Goal: Check status: Check status

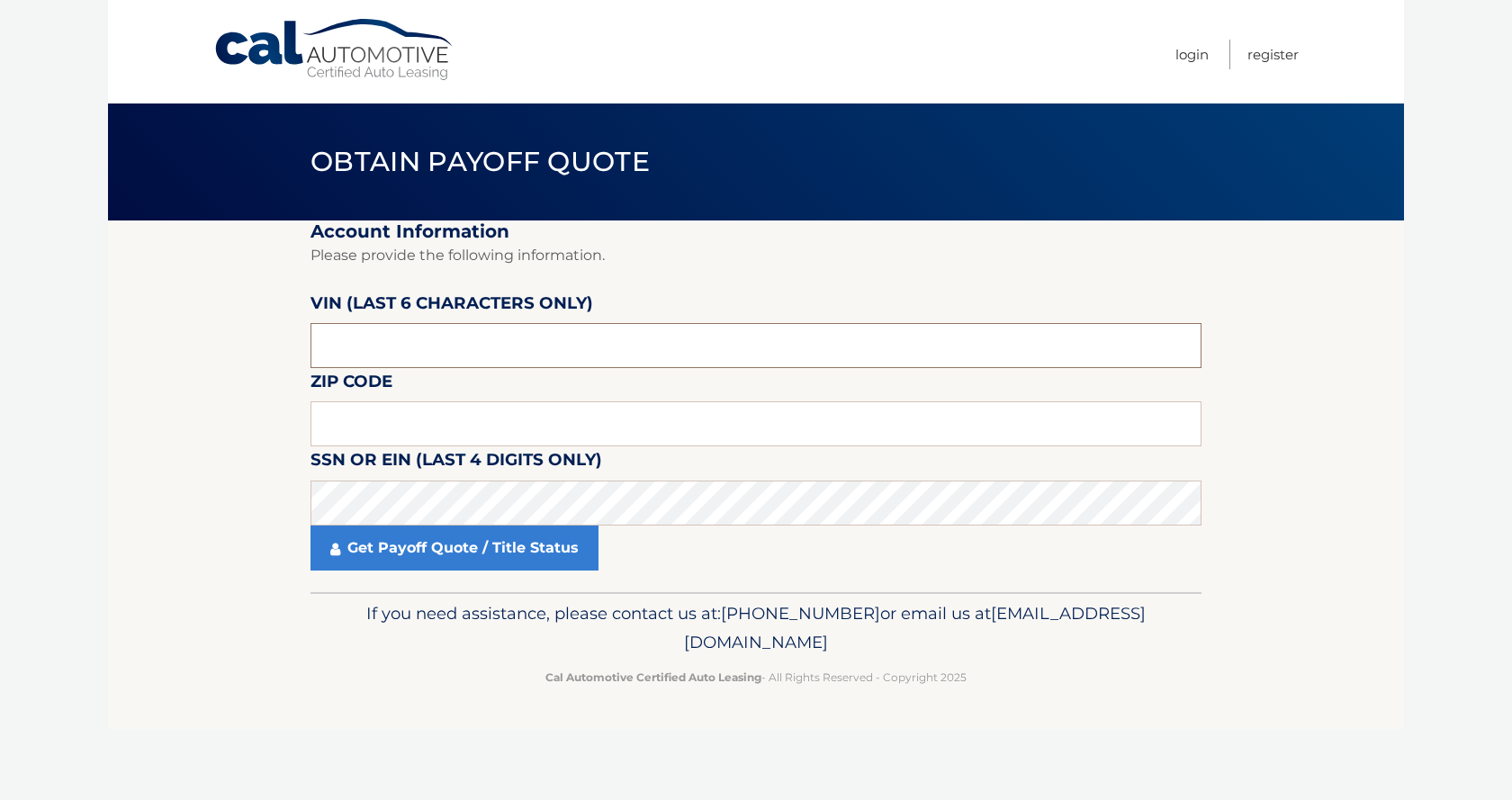
drag, startPoint x: 445, startPoint y: 348, endPoint x: 146, endPoint y: 348, distance: 299.0
click at [146, 348] on section "Account Information Please provide the following information. [PERSON_NAME] (la…" at bounding box center [756, 407] width 1296 height 372
drag, startPoint x: 380, startPoint y: 354, endPoint x: 249, endPoint y: 352, distance: 131.0
click at [249, 352] on section "Account Information Please provide the following information. [PERSON_NAME] (la…" at bounding box center [756, 407] width 1296 height 372
click at [524, 335] on input "text" at bounding box center [756, 346] width 891 height 45
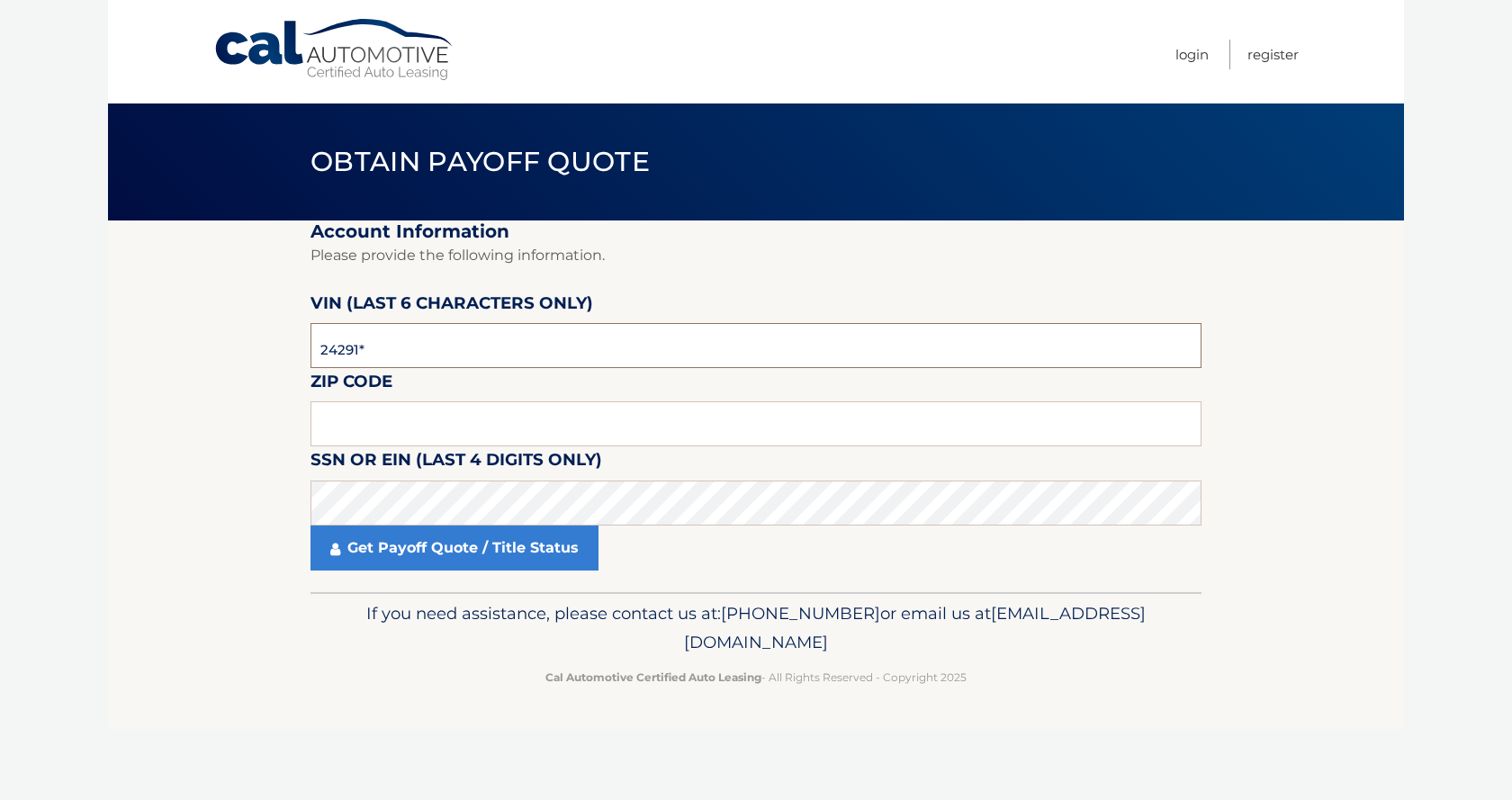
type input "242914"
click at [454, 415] on input "text" at bounding box center [756, 423] width 891 height 45
click at [542, 435] on input "text" at bounding box center [756, 423] width 891 height 45
drag, startPoint x: 521, startPoint y: 409, endPoint x: 536, endPoint y: 415, distance: 16.2
click at [521, 410] on input "text" at bounding box center [756, 423] width 891 height 45
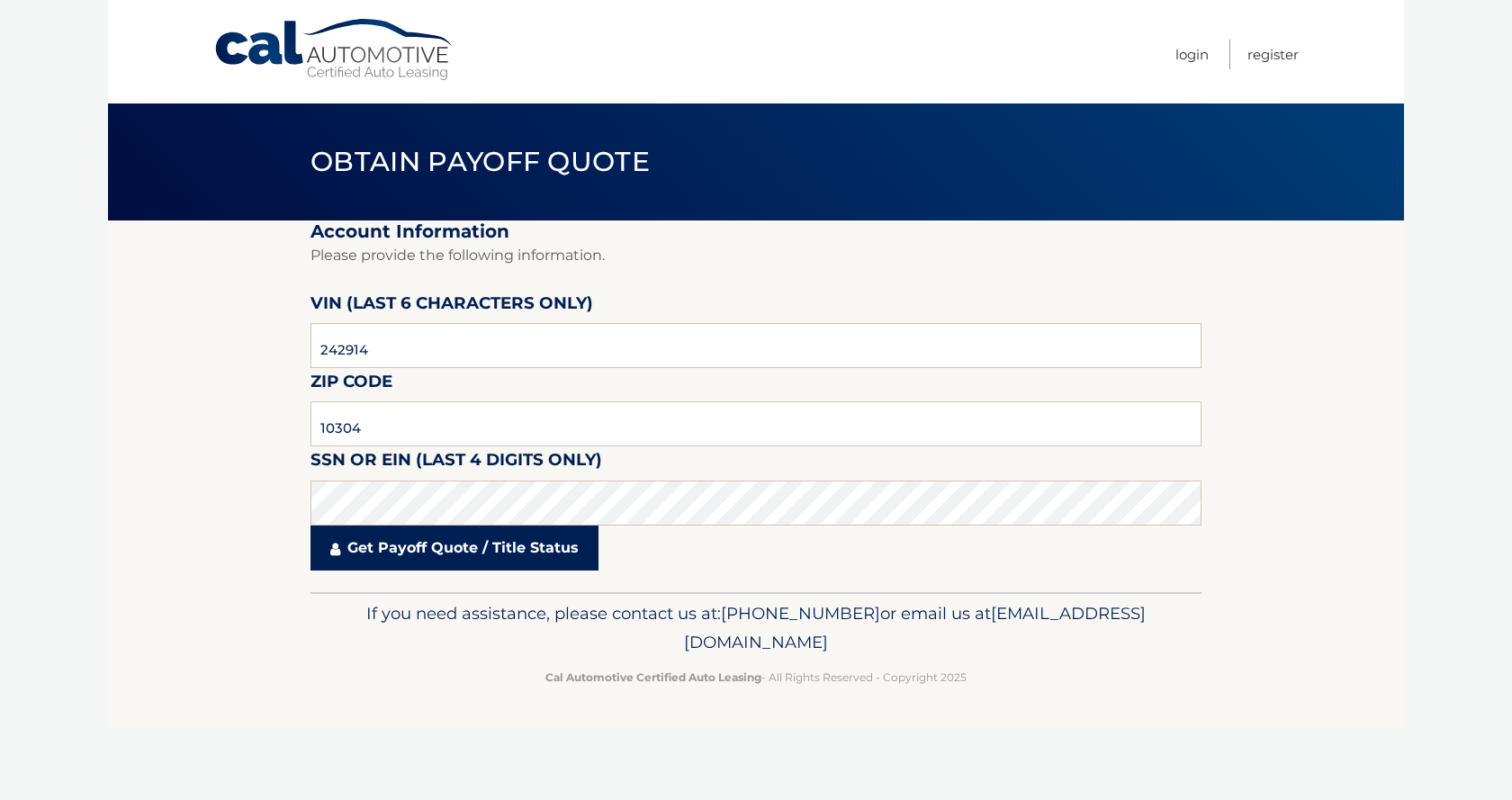
click at [407, 540] on link "Get Payoff Quote / Title Status" at bounding box center [454, 548] width 288 height 45
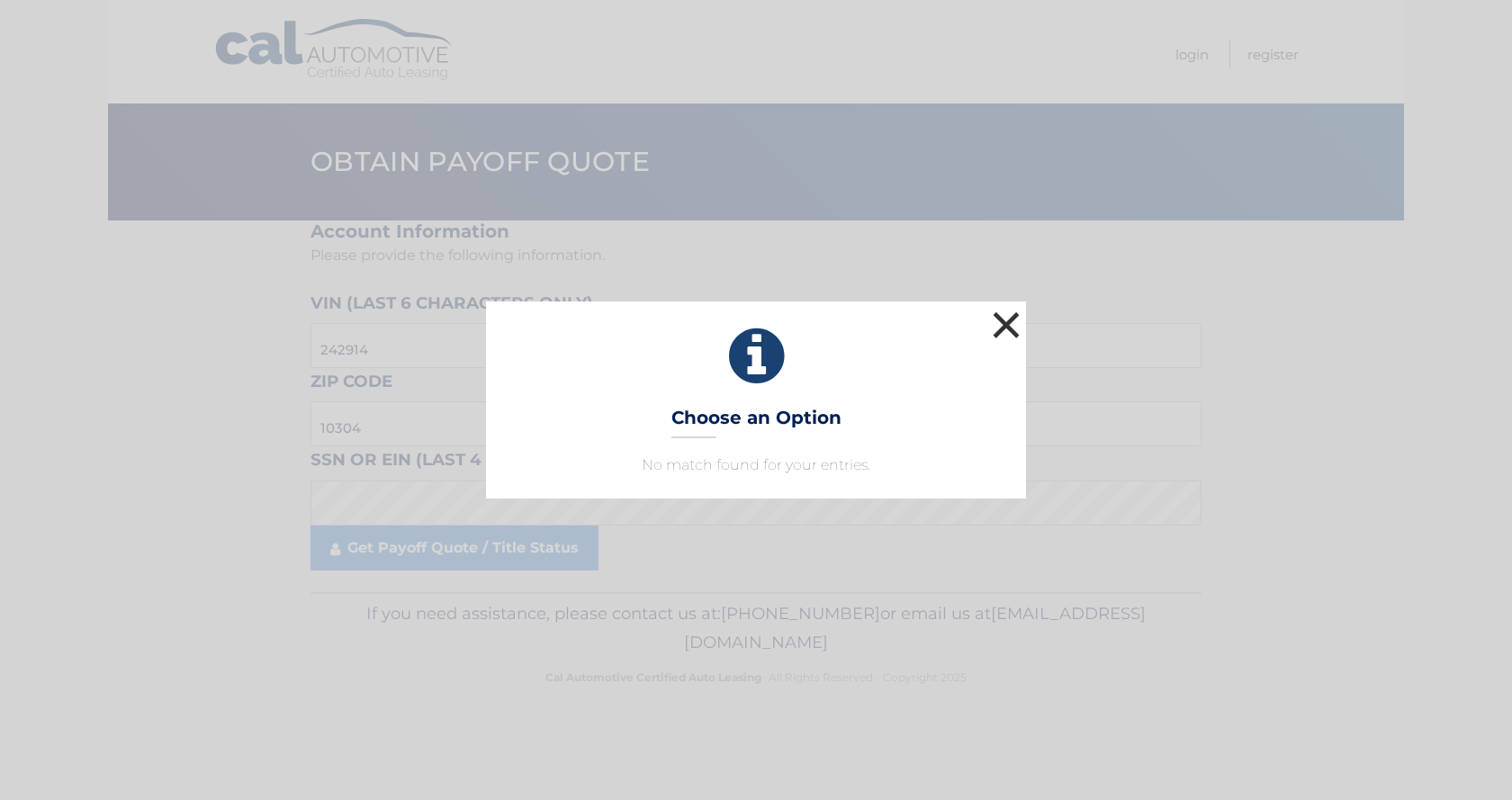
click at [999, 323] on button "×" at bounding box center [1005, 324] width 36 height 36
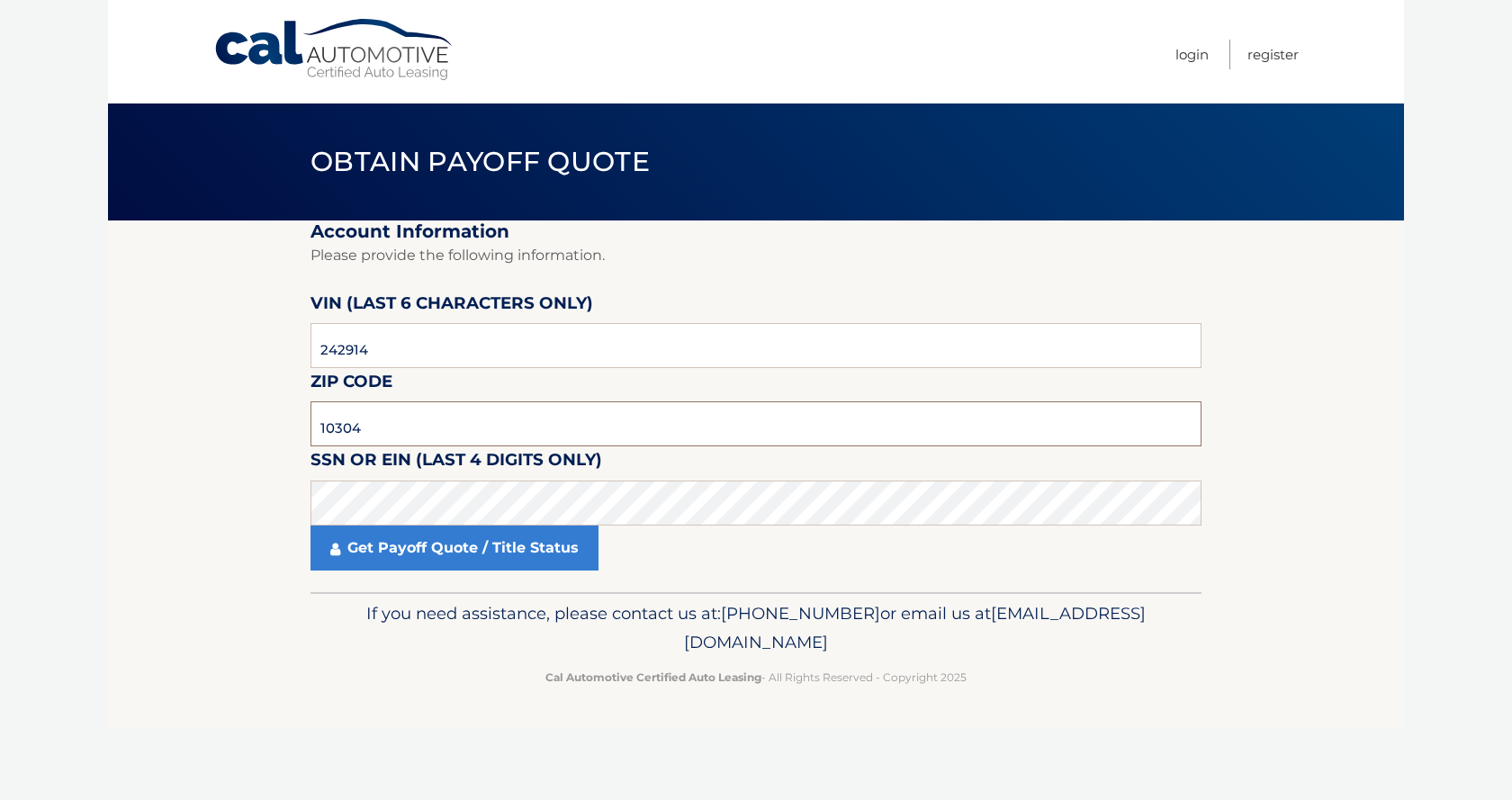
drag, startPoint x: 417, startPoint y: 425, endPoint x: 374, endPoint y: 335, distance: 99.7
click at [280, 410] on section "Account Information Please provide the following information. [PERSON_NAME] (la…" at bounding box center [756, 407] width 1296 height 372
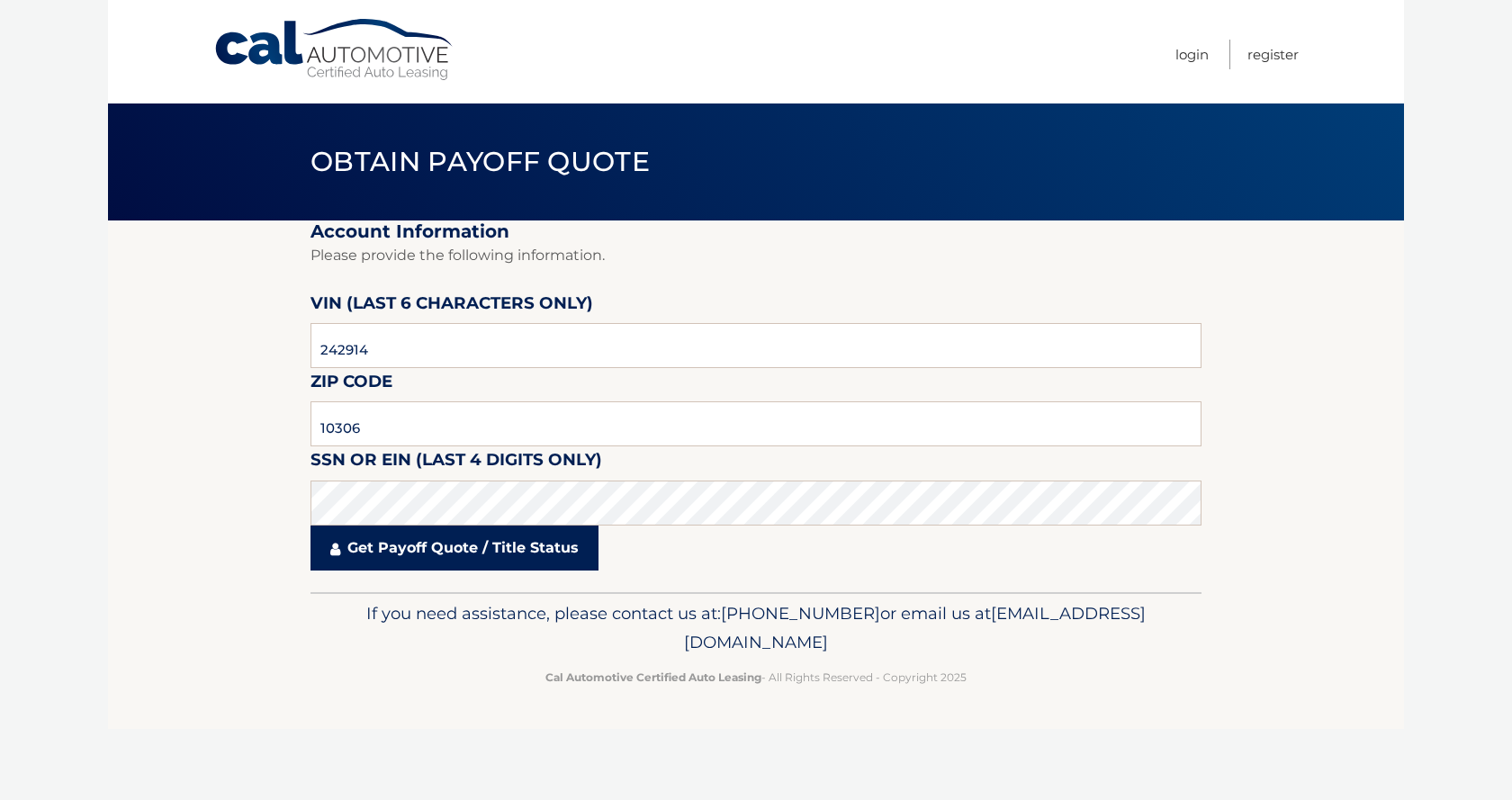
click at [450, 543] on link "Get Payoff Quote / Title Status" at bounding box center [454, 548] width 288 height 45
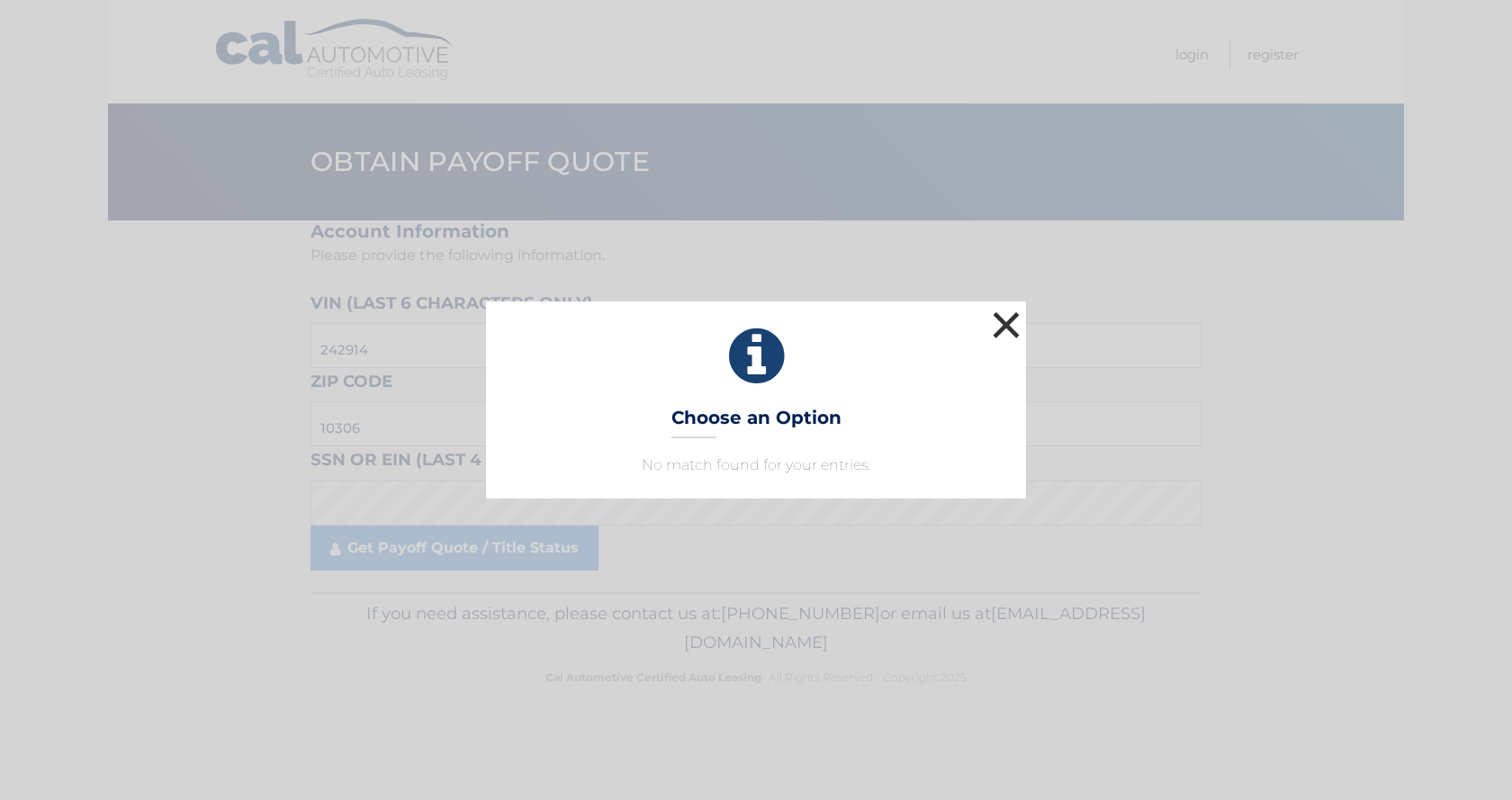
click at [1001, 321] on button "×" at bounding box center [1005, 324] width 36 height 36
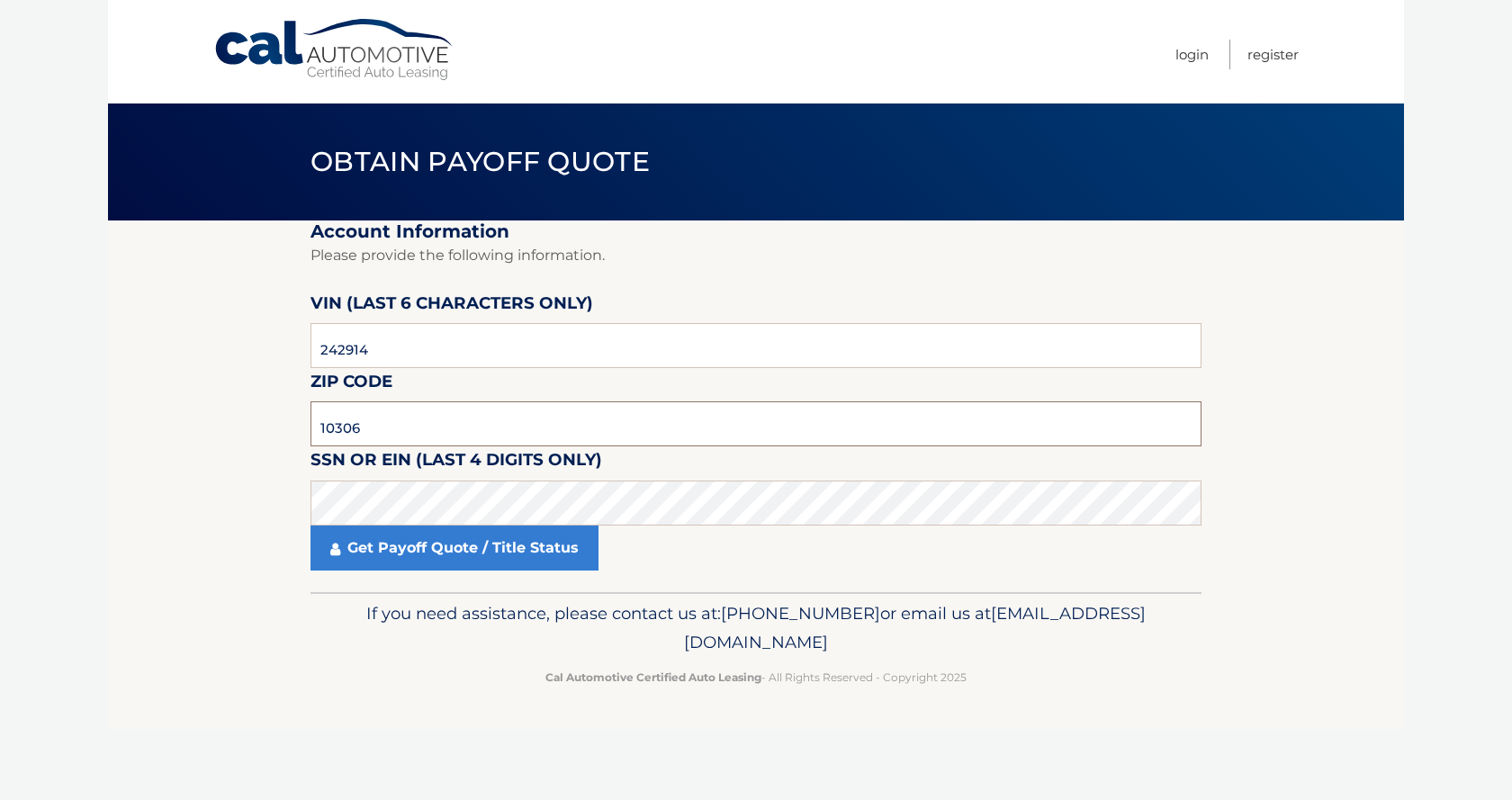
drag, startPoint x: 426, startPoint y: 423, endPoint x: 166, endPoint y: 385, distance: 262.8
click at [166, 385] on section "Account Information Please provide the following information. [PERSON_NAME] (la…" at bounding box center [756, 407] width 1296 height 372
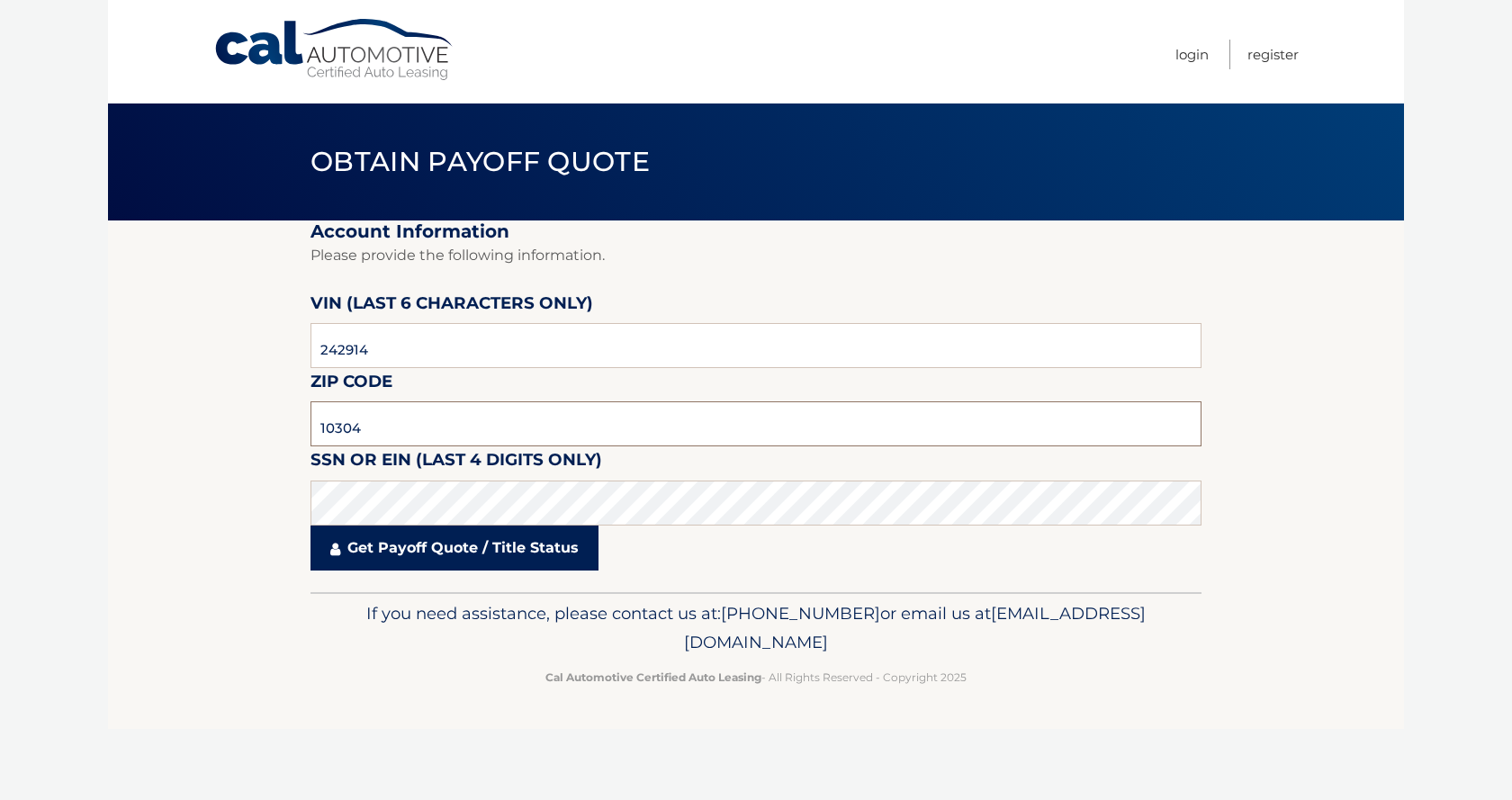
type input "10304"
click at [517, 553] on link "Get Payoff Quote / Title Status" at bounding box center [454, 548] width 288 height 45
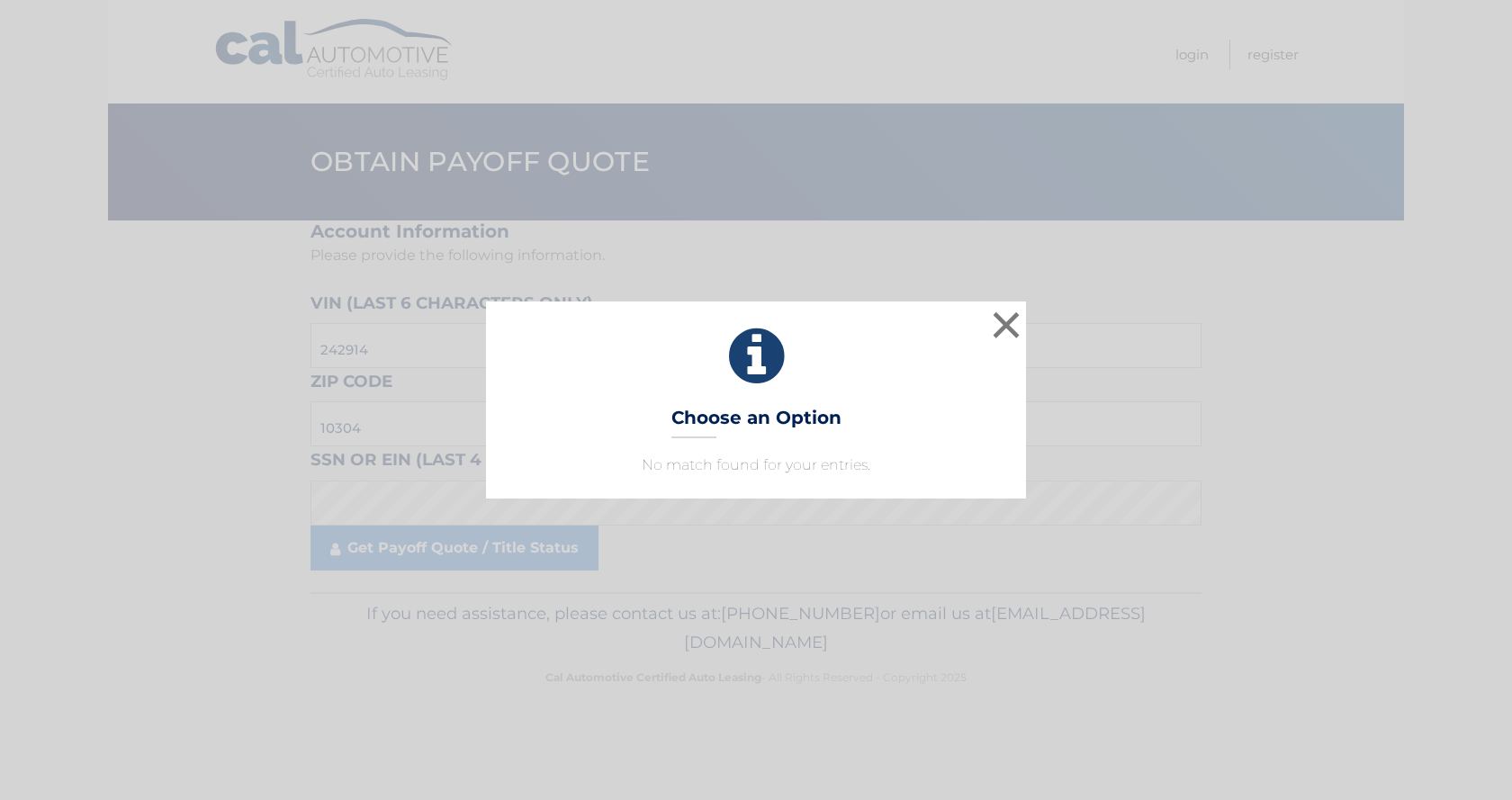
click at [691, 473] on p "No match found for your entries." at bounding box center [756, 465] width 495 height 21
drag, startPoint x: 731, startPoint y: 474, endPoint x: 876, endPoint y: 475, distance: 145.0
click at [876, 475] on p "No match found for your entries." at bounding box center [756, 465] width 495 height 21
click at [880, 474] on p "No match found for your entries." at bounding box center [756, 465] width 495 height 21
click at [1009, 320] on button "×" at bounding box center [1005, 324] width 36 height 36
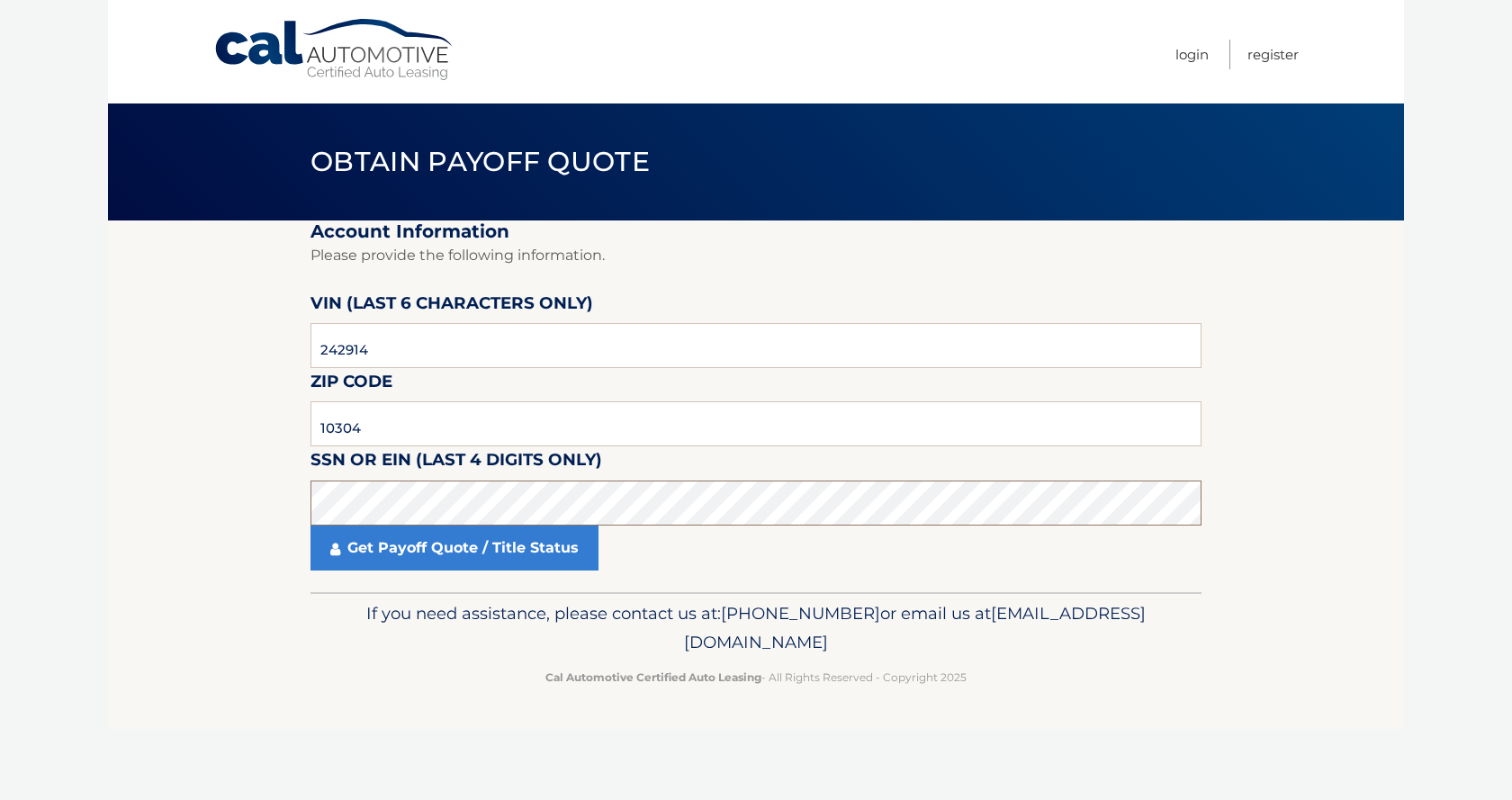
click at [84, 494] on body "Cal Automotive Menu Login Register Obtain Payoff Quote" at bounding box center [756, 400] width 1512 height 800
click at [133, 479] on section "Account Information Please provide the following information. [PERSON_NAME] (la…" at bounding box center [756, 407] width 1296 height 372
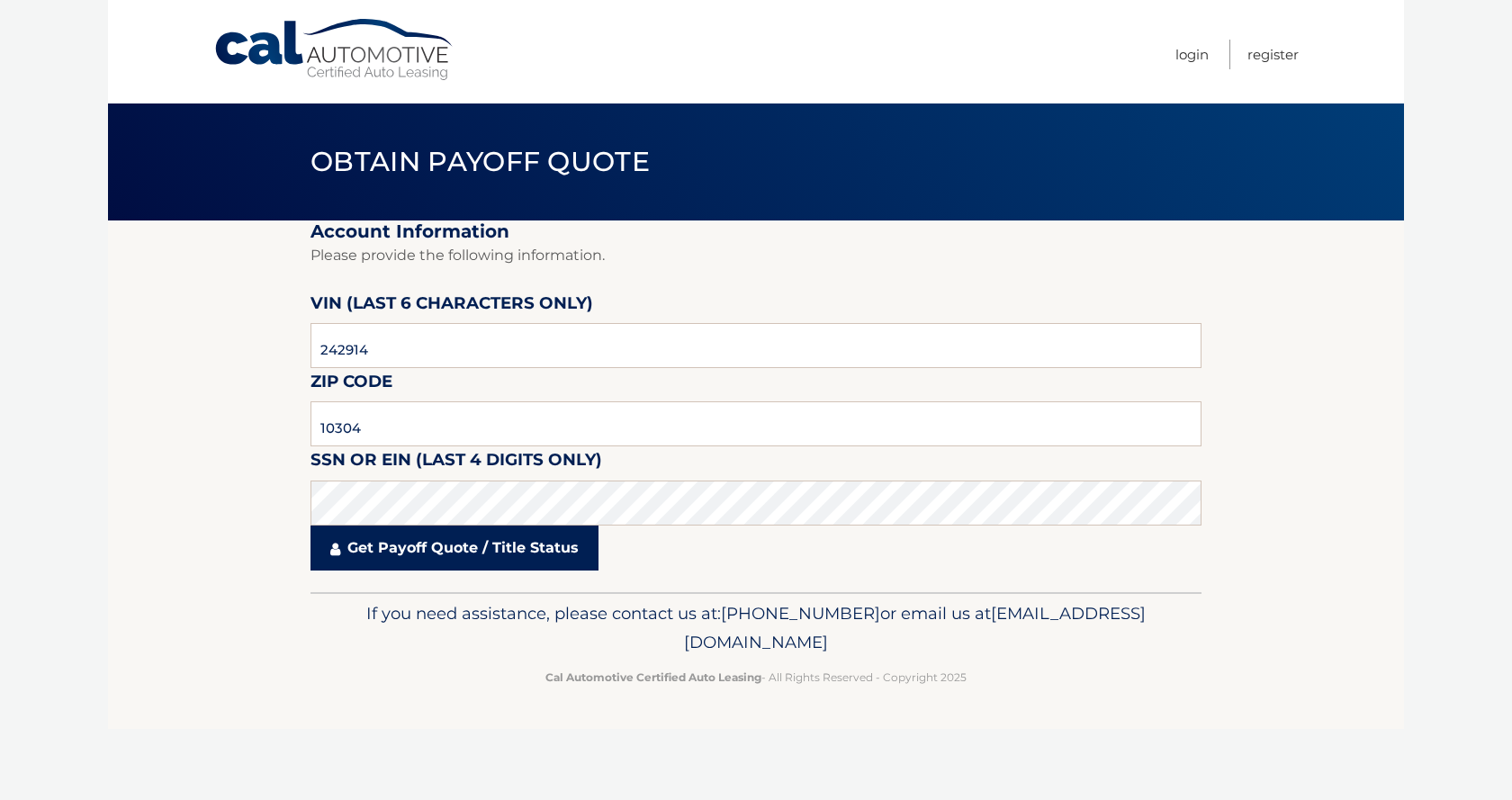
click at [469, 543] on link "Get Payoff Quote / Title Status" at bounding box center [454, 548] width 288 height 45
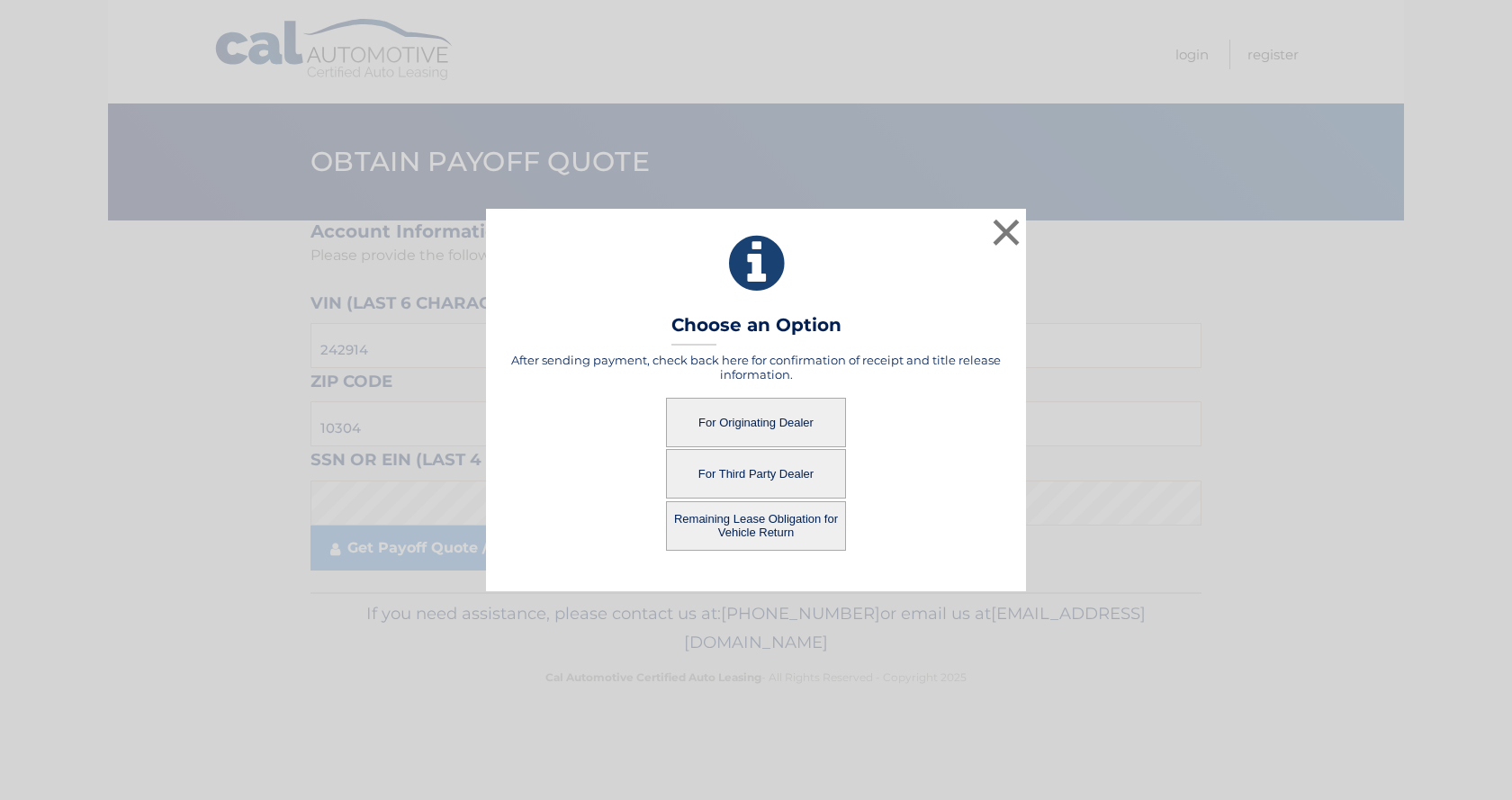
click at [746, 412] on button "For Originating Dealer" at bounding box center [756, 422] width 180 height 49
click at [748, 419] on button "For Originating Dealer" at bounding box center [756, 422] width 180 height 49
click at [759, 421] on button "For Originating Dealer" at bounding box center [756, 422] width 180 height 49
